Goal: Task Accomplishment & Management: Manage account settings

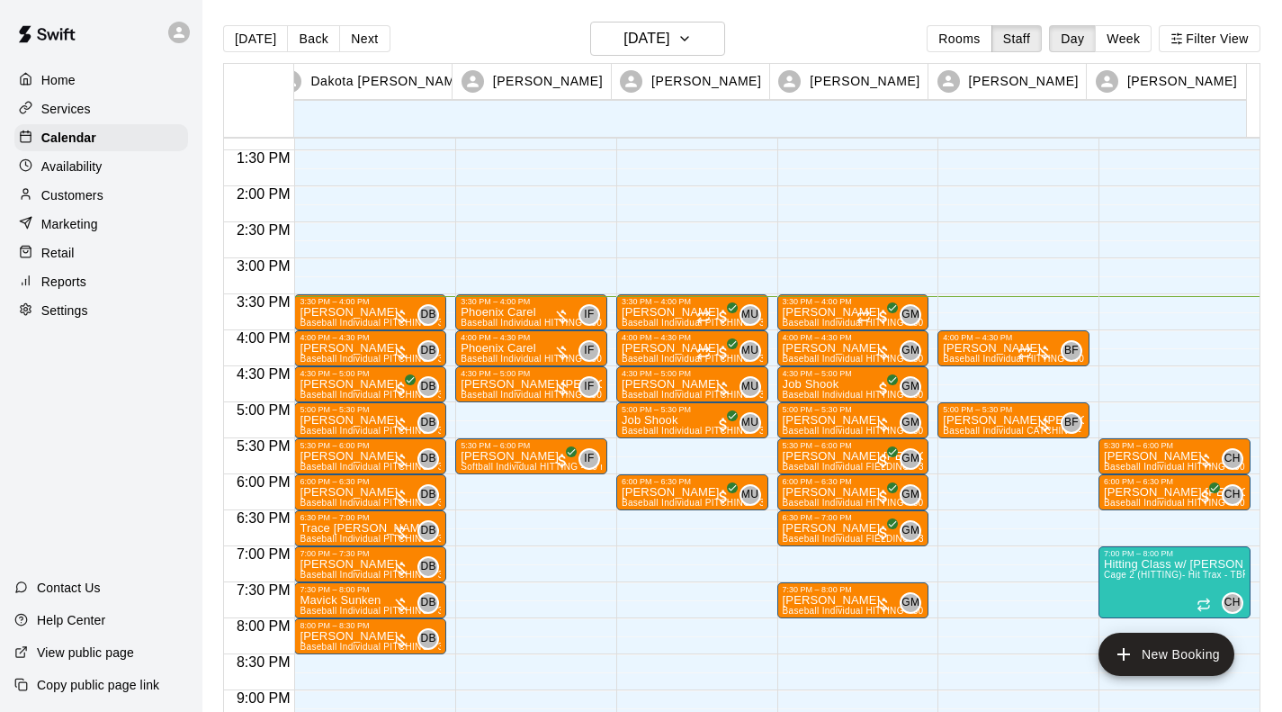
scroll to position [959, 0]
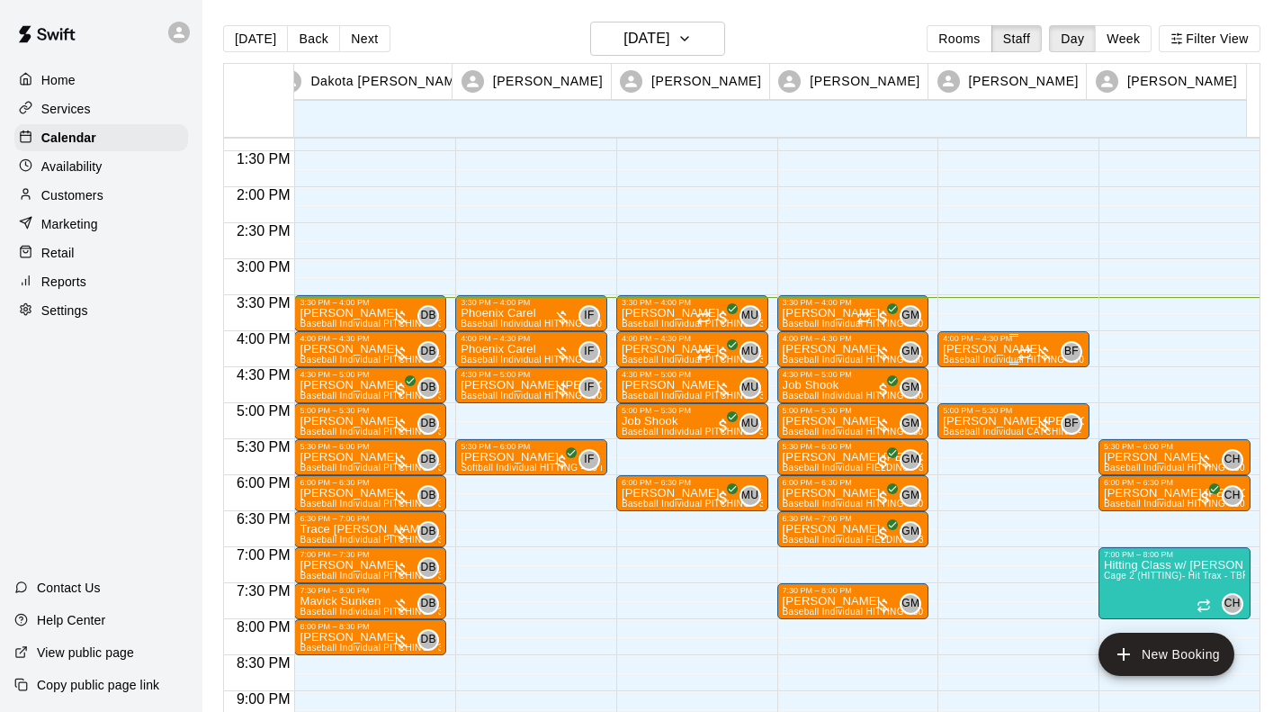
click at [989, 342] on div "4:00 PM – 4:30 PM" at bounding box center [1013, 338] width 141 height 9
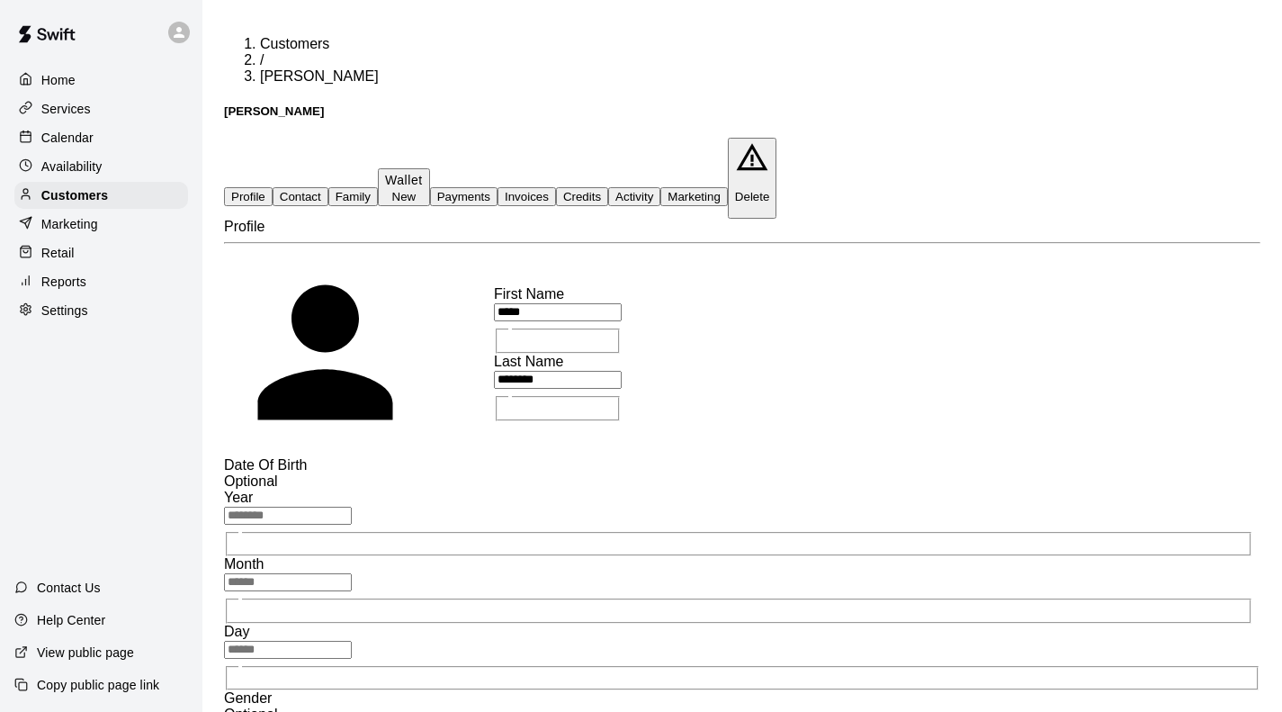
click at [660, 187] on button "Activity" at bounding box center [634, 196] width 52 height 19
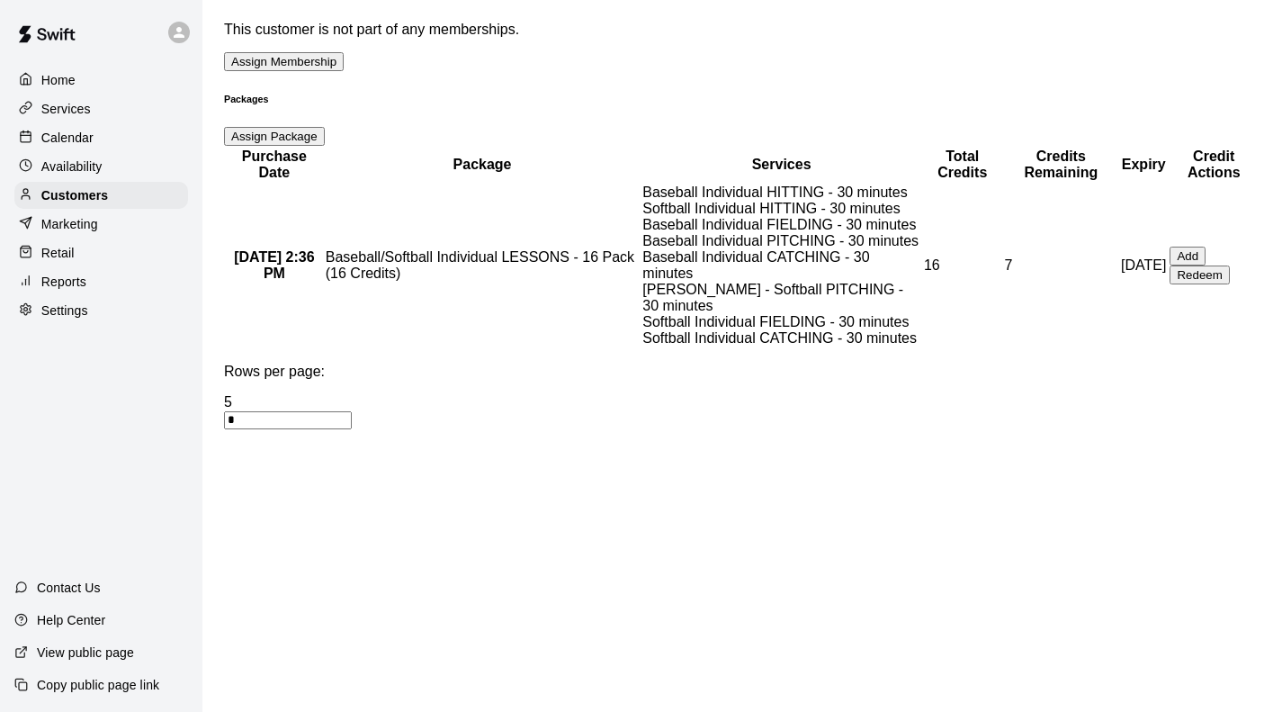
click at [60, 137] on p "Calendar" at bounding box center [67, 138] width 52 height 18
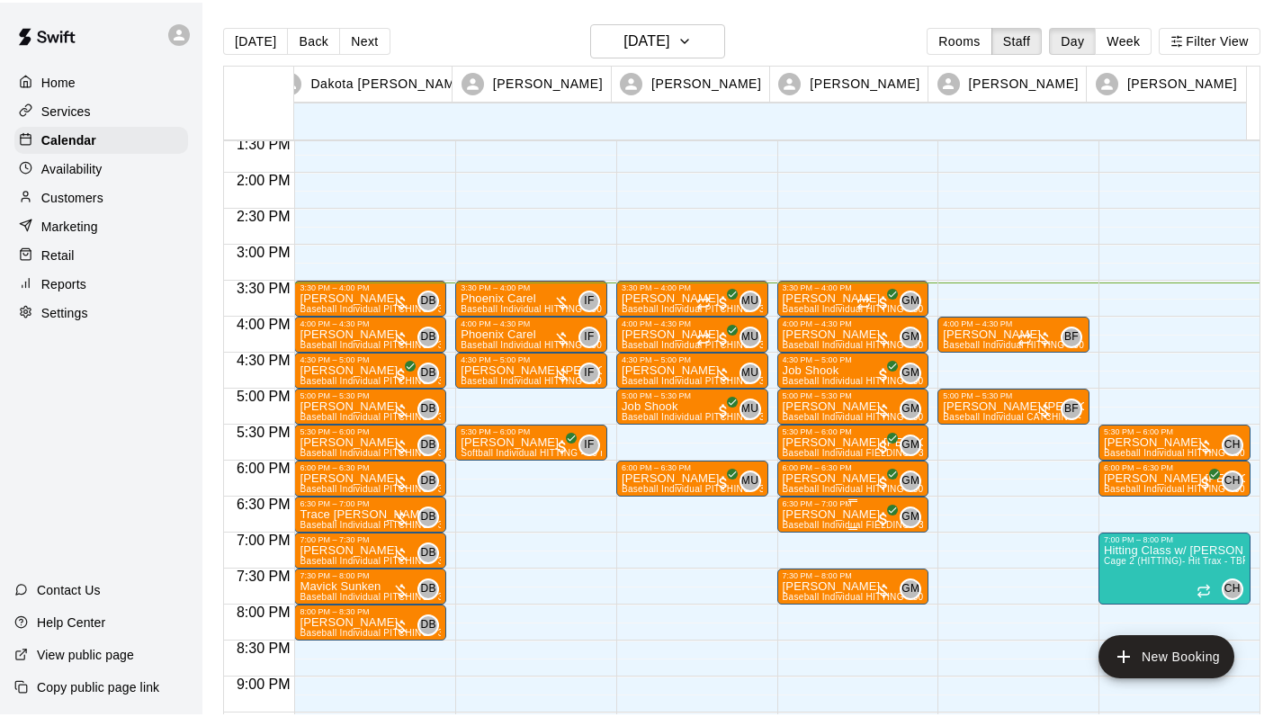
scroll to position [974, 0]
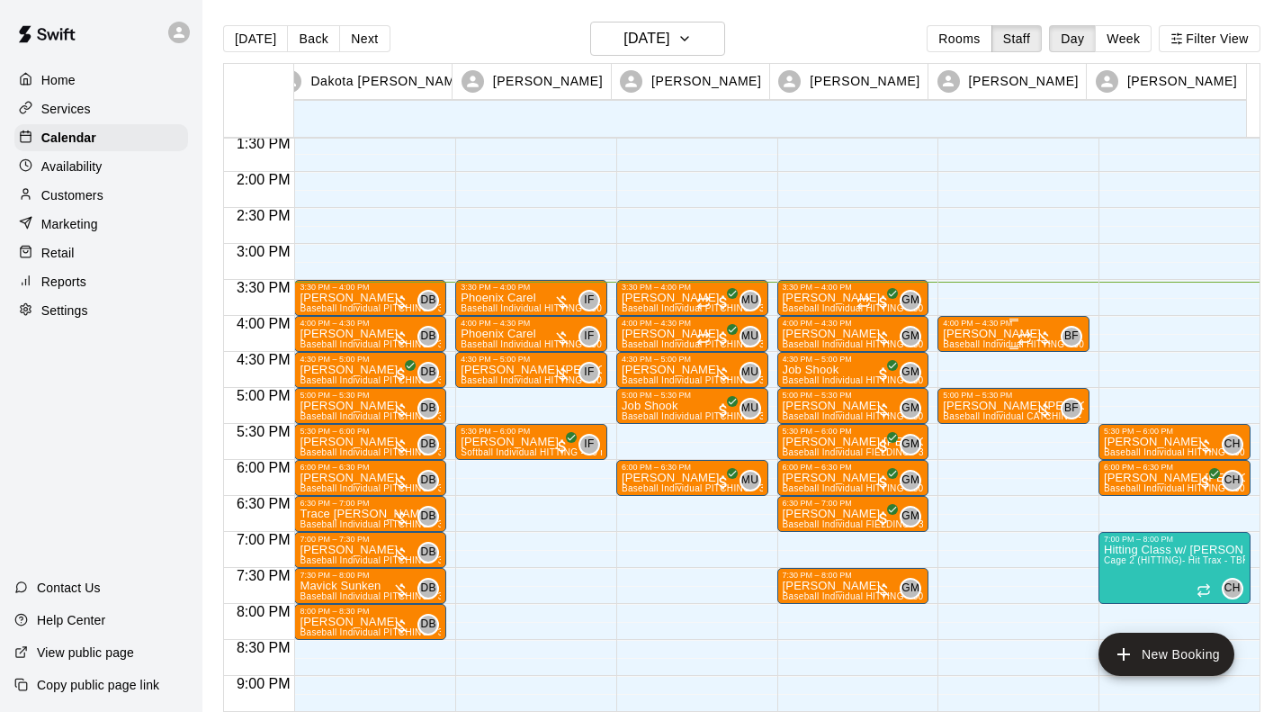
click at [998, 334] on p "[PERSON_NAME]" at bounding box center [1013, 334] width 141 height 0
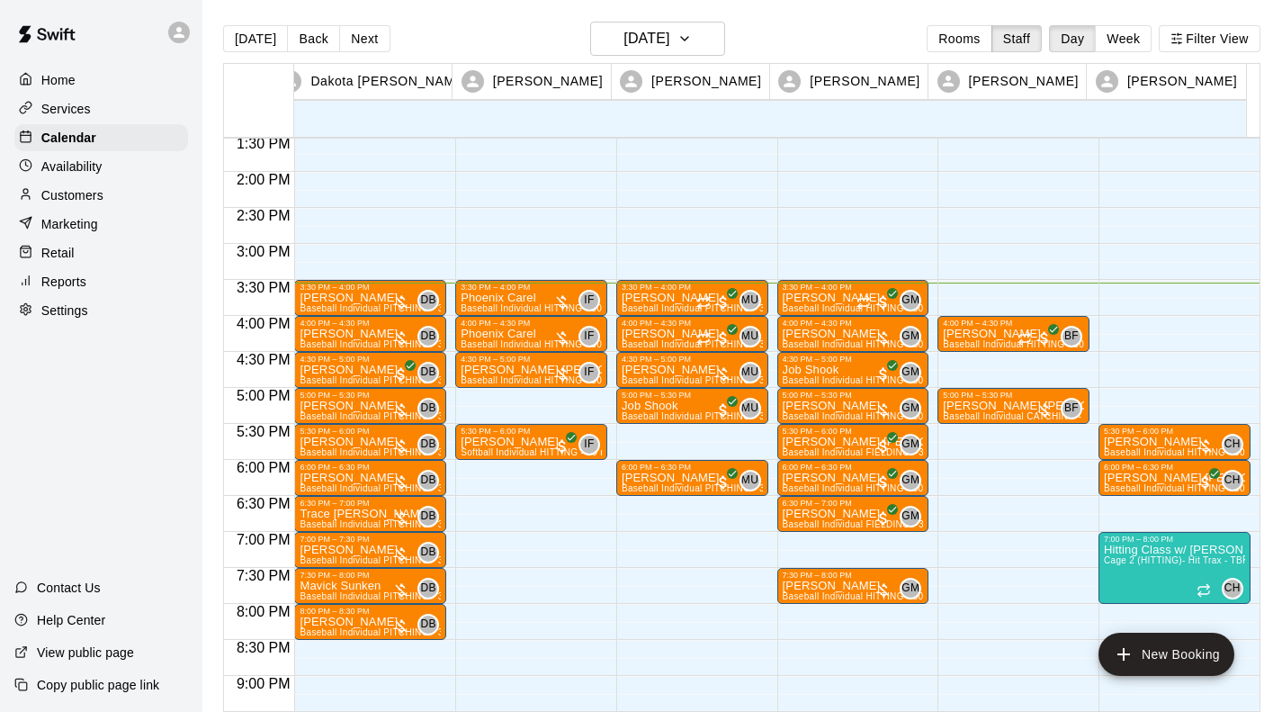
click at [2, 194] on div "Home Services Calendar Availability Customers Marketing Retail Reports Settings" at bounding box center [101, 195] width 202 height 261
click at [0, 214] on div "Home Services Calendar Availability Customers Marketing Retail Reports Settings" at bounding box center [101, 195] width 202 height 261
click at [0, 192] on div "Home Services Calendar Availability Customers Marketing Retail Reports Settings" at bounding box center [101, 195] width 202 height 261
